Goal: Check status: Check status

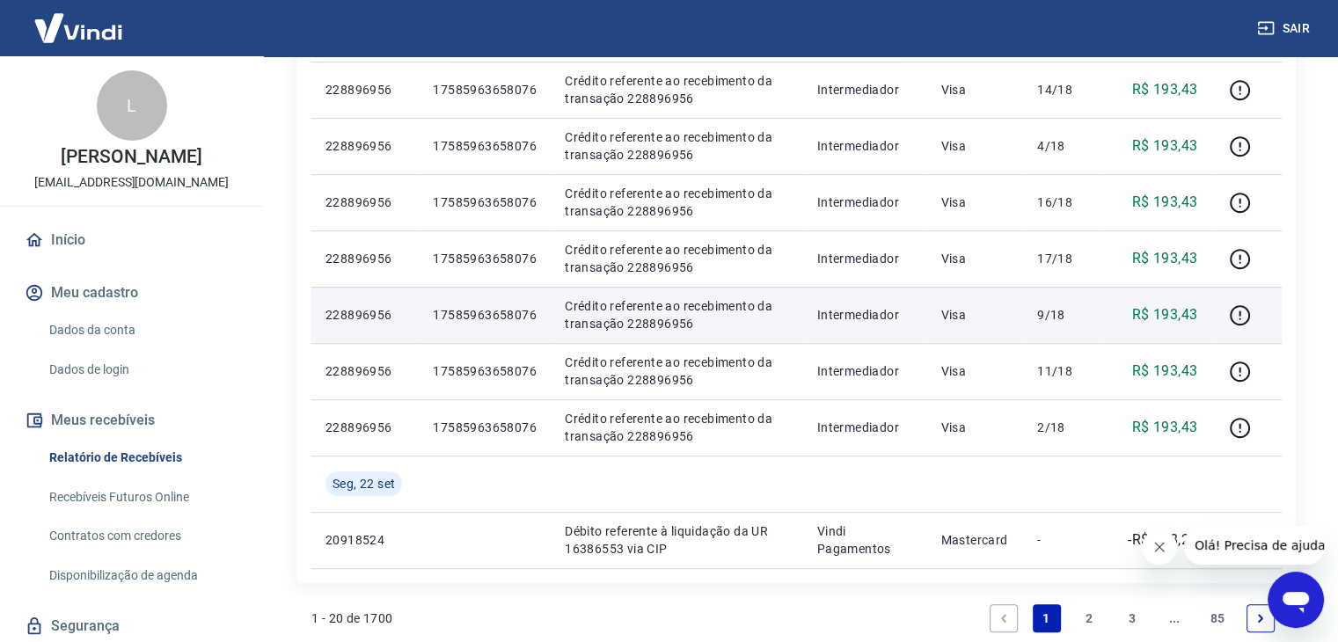
scroll to position [1244, 0]
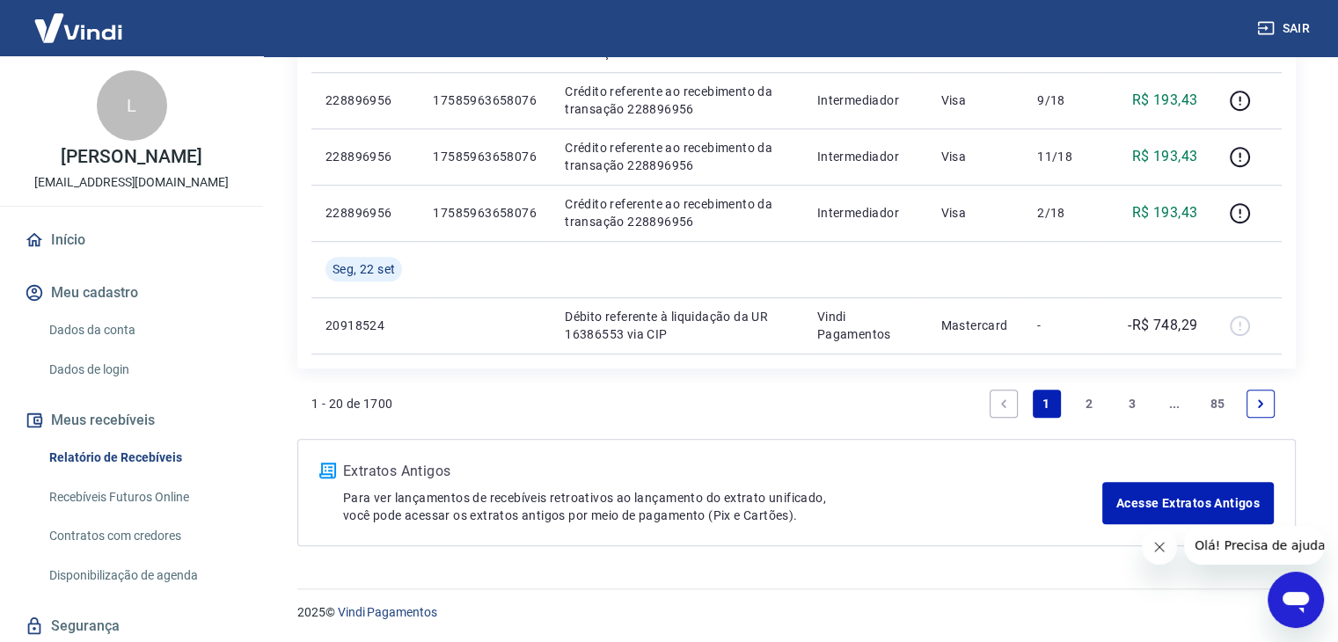
click at [1094, 405] on link "2" at bounding box center [1089, 404] width 28 height 28
